Goal: Task Accomplishment & Management: Use online tool/utility

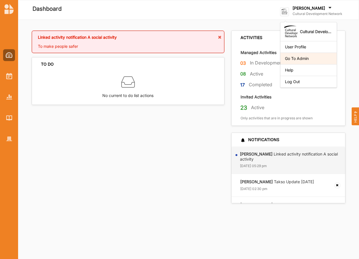
click at [301, 57] on div "Go To Admin" at bounding box center [308, 58] width 47 height 5
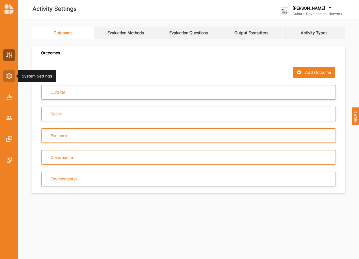
click at [7, 78] on img at bounding box center [9, 76] width 6 height 6
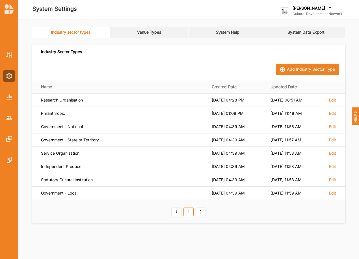
click at [306, 34] on link "System Data Export" at bounding box center [306, 32] width 79 height 11
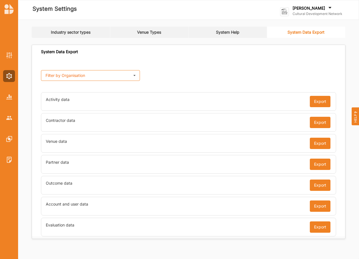
click at [133, 74] on icon at bounding box center [134, 75] width 8 height 10
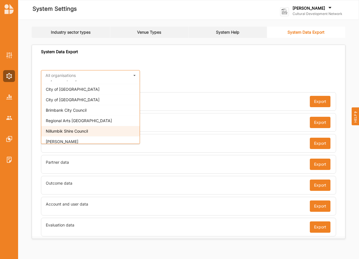
scroll to position [122, 0]
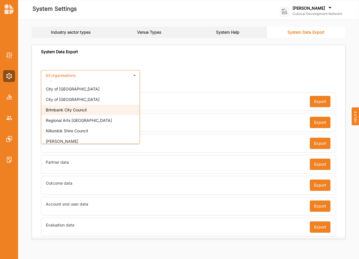
click at [73, 111] on span "Brimbank City Council" at bounding box center [66, 109] width 41 height 5
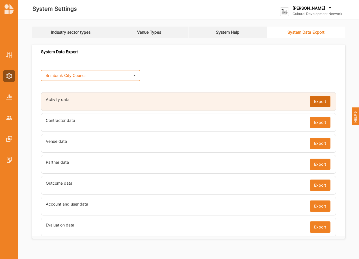
click at [320, 99] on button "Export" at bounding box center [320, 101] width 21 height 11
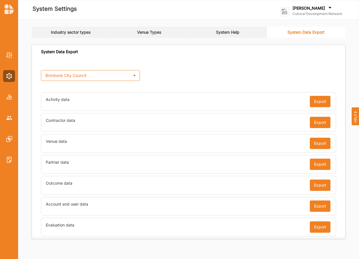
click at [136, 75] on icon at bounding box center [134, 75] width 8 height 10
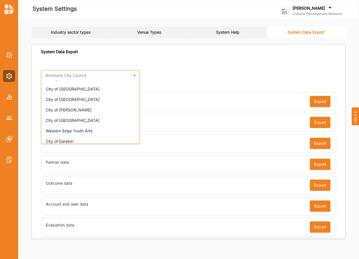
scroll to position [0, 0]
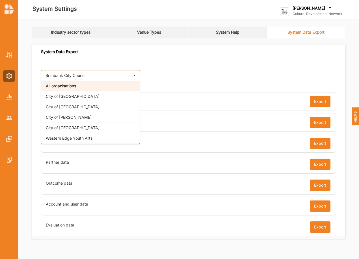
click at [73, 85] on span "All organisations" at bounding box center [61, 85] width 30 height 5
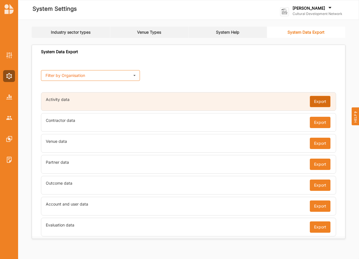
click at [318, 100] on button "Export" at bounding box center [320, 101] width 21 height 11
